Goal: Navigation & Orientation: Find specific page/section

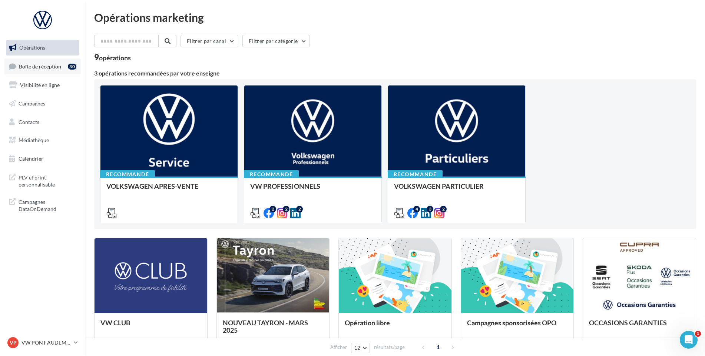
click at [48, 67] on span "Boîte de réception" at bounding box center [40, 66] width 42 height 6
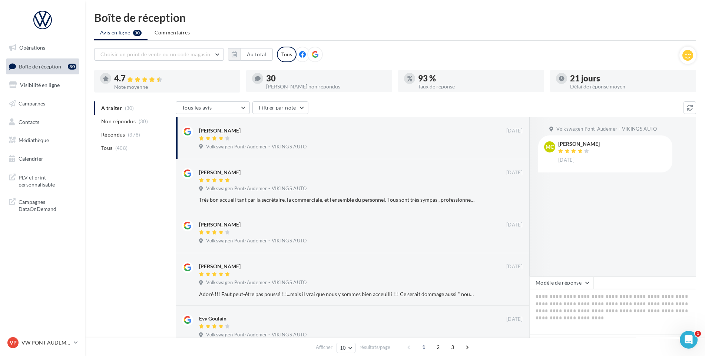
click at [44, 338] on div "VP VW PONT AUDEMER vw-pon-vau" at bounding box center [38, 342] width 63 height 11
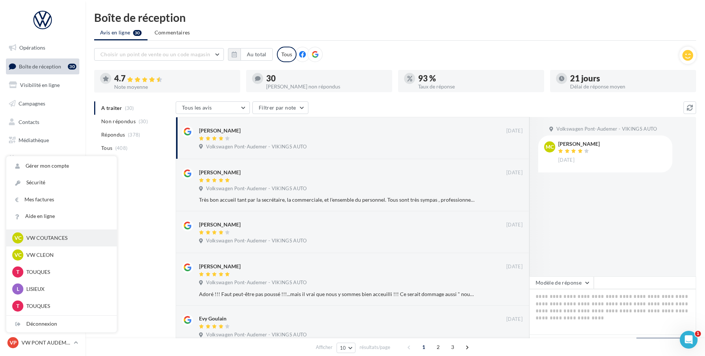
scroll to position [111, 0]
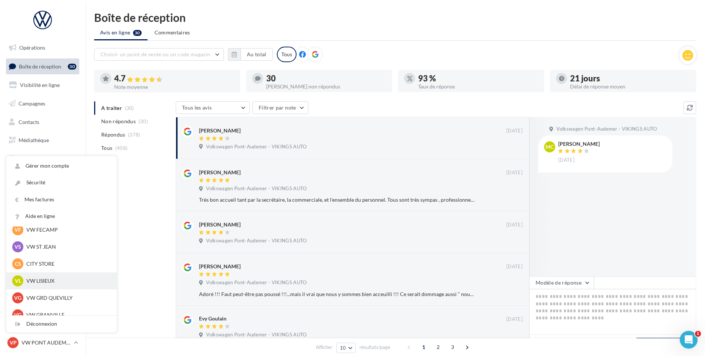
click at [58, 279] on p "VW LISIEUX" at bounding box center [66, 280] width 81 height 7
